Goal: Check status: Check status

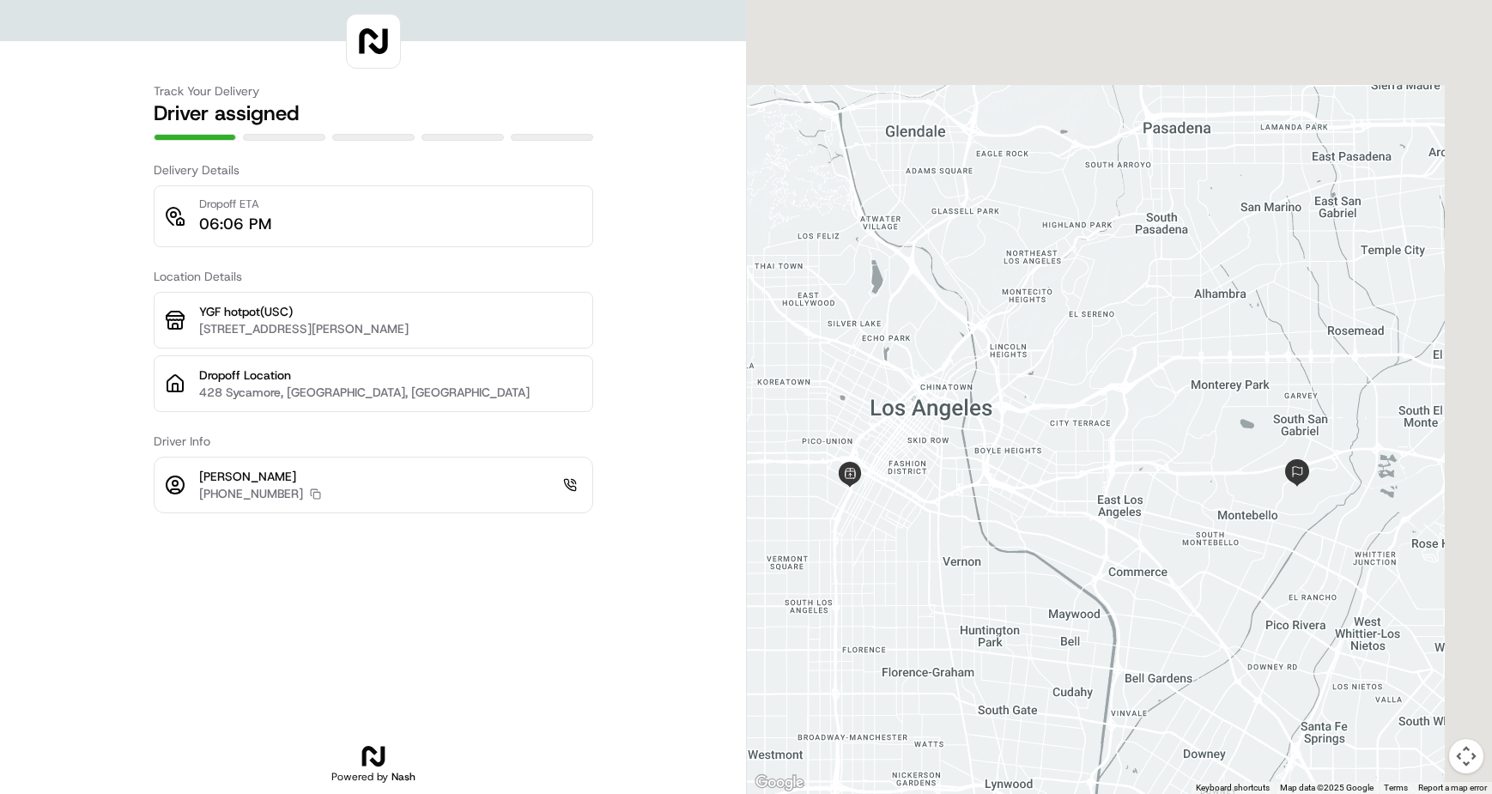
drag, startPoint x: 1044, startPoint y: 446, endPoint x: 926, endPoint y: 557, distance: 161.5
click at [908, 567] on div at bounding box center [1119, 397] width 745 height 794
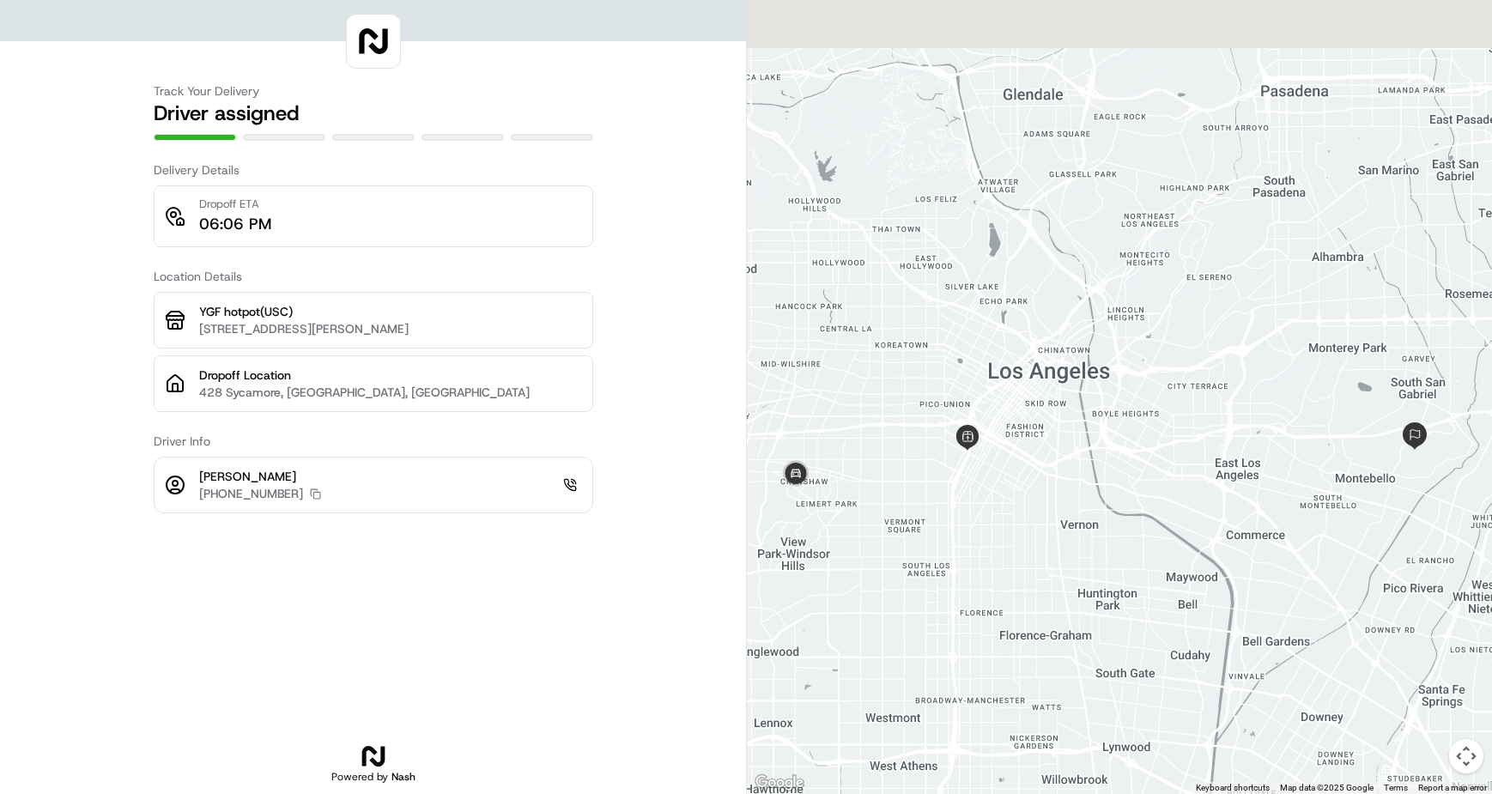
drag, startPoint x: 942, startPoint y: 553, endPoint x: 1057, endPoint y: 517, distance: 120.3
click at [1057, 517] on div at bounding box center [1119, 397] width 745 height 794
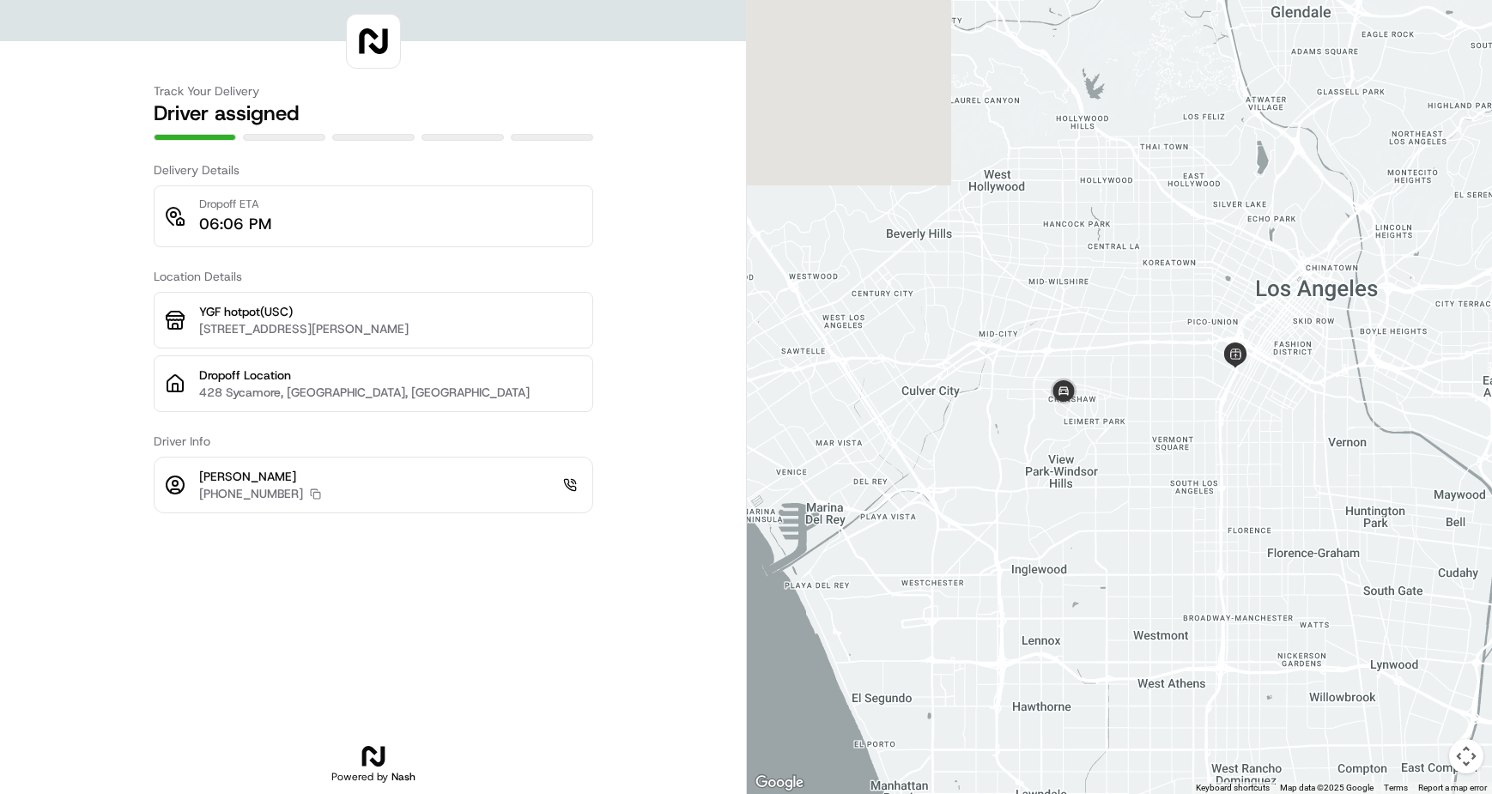
drag, startPoint x: 1156, startPoint y: 378, endPoint x: 1120, endPoint y: 394, distance: 39.6
click at [1120, 394] on div at bounding box center [1119, 397] width 745 height 794
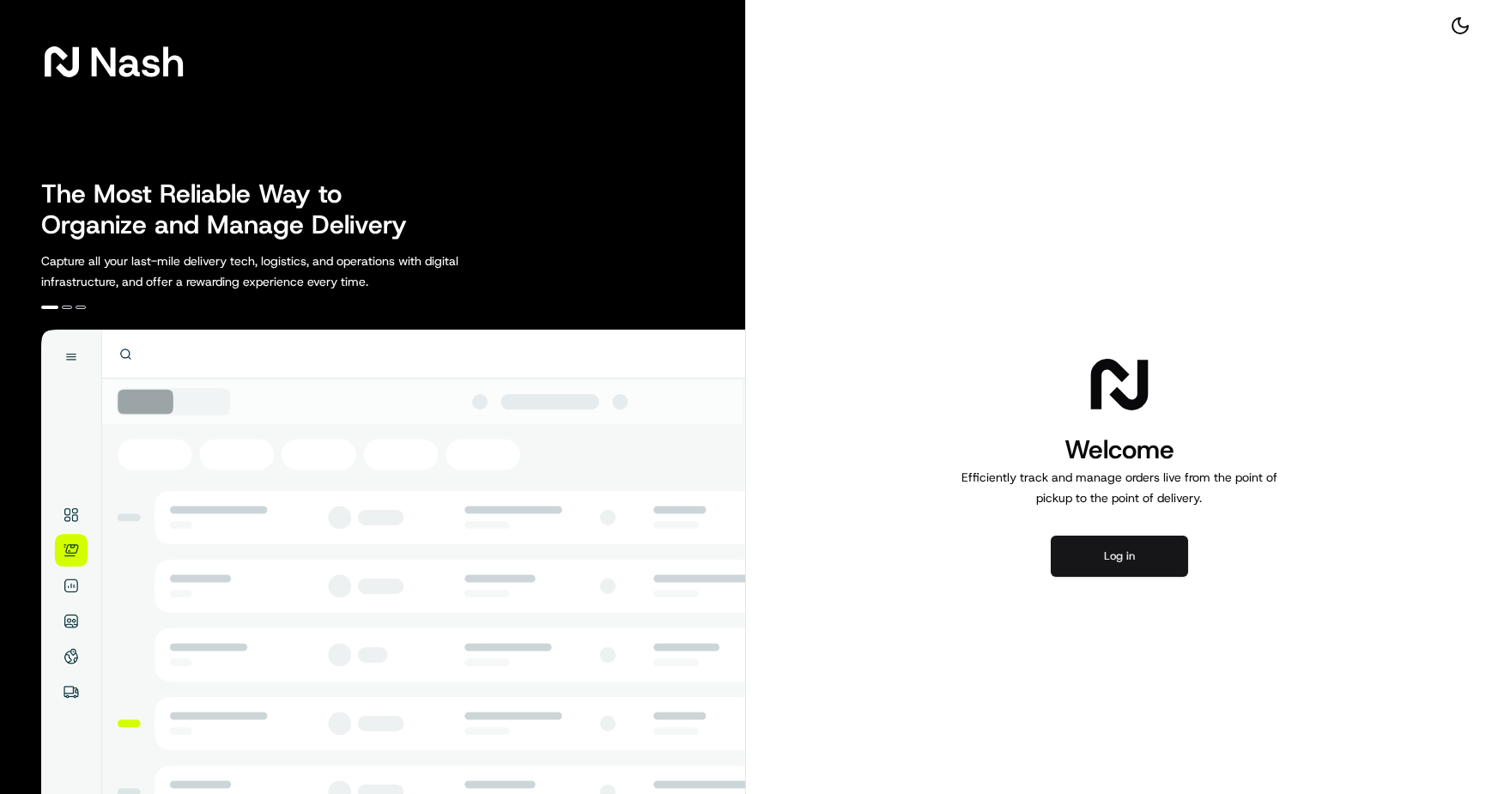
click at [1120, 550] on button "Log in" at bounding box center [1118, 556] width 137 height 41
